Goal: Obtain resource: Obtain resource

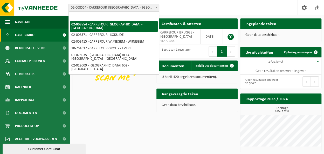
click at [155, 6] on span at bounding box center [156, 7] width 5 height 7
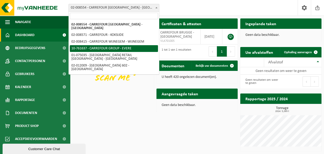
select select "10729"
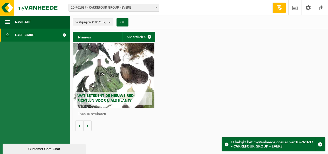
click at [64, 35] on span at bounding box center [64, 35] width 12 height 13
click at [32, 35] on span "Dashboard" at bounding box center [24, 35] width 19 height 13
click at [28, 35] on span "Dashboard" at bounding box center [24, 35] width 19 height 13
click at [65, 35] on span at bounding box center [64, 35] width 12 height 13
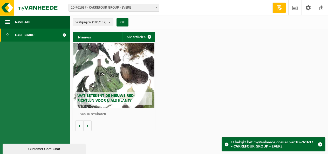
click at [64, 35] on span at bounding box center [64, 35] width 12 height 13
click at [65, 34] on span at bounding box center [64, 35] width 12 height 13
click at [64, 35] on span at bounding box center [64, 35] width 12 height 13
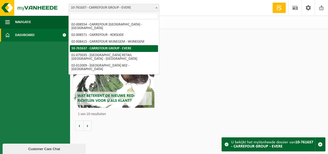
click at [155, 6] on span at bounding box center [156, 7] width 5 height 7
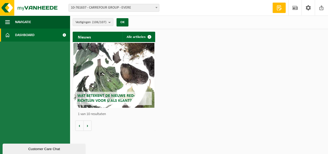
click at [157, 8] on b at bounding box center [157, 7] width 2 height 1
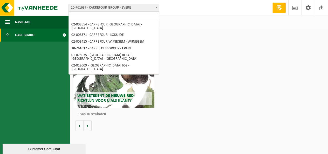
select select "138"
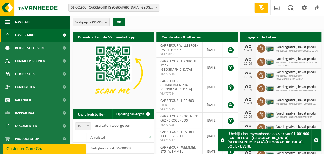
click at [60, 35] on span at bounding box center [64, 35] width 12 height 13
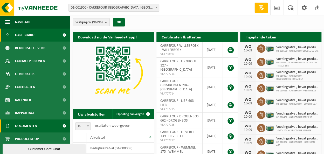
click at [61, 126] on span at bounding box center [64, 125] width 12 height 13
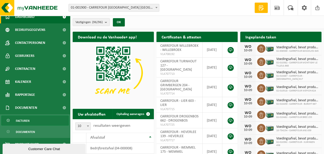
scroll to position [28, 0]
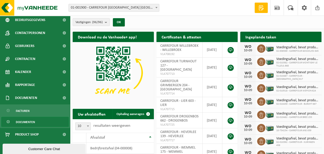
click at [30, 121] on span "Documenten" at bounding box center [25, 122] width 19 height 10
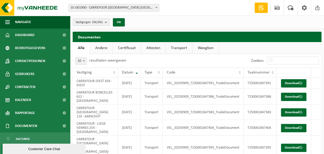
click at [130, 48] on link "Certificaat" at bounding box center [127, 48] width 28 height 12
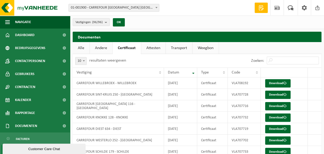
click at [157, 49] on link "Attesten" at bounding box center [153, 48] width 24 height 12
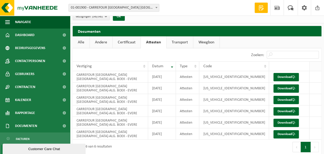
scroll to position [10, 0]
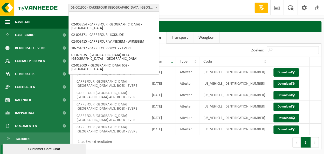
click at [156, 7] on b at bounding box center [157, 7] width 2 height 1
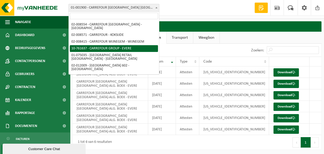
select select "10729"
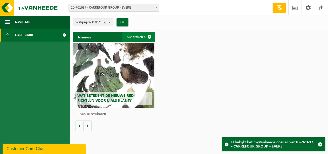
click at [150, 37] on span at bounding box center [149, 37] width 10 height 10
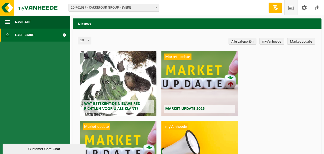
click at [66, 34] on span at bounding box center [64, 35] width 12 height 13
